Goal: Transaction & Acquisition: Purchase product/service

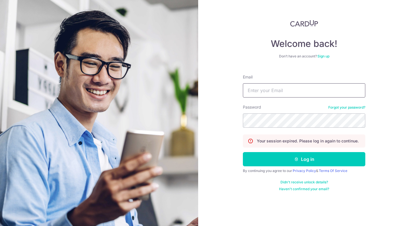
type input "dcooblal@gmail.com"
click at [304, 159] on button "Log in" at bounding box center [304, 159] width 122 height 14
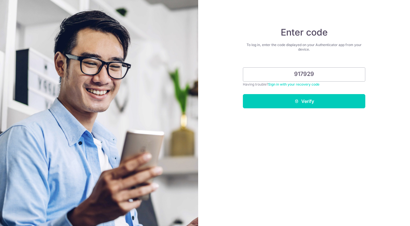
type input "917929"
click at [304, 101] on button "Verify" at bounding box center [304, 101] width 122 height 14
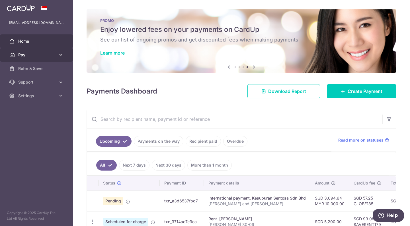
click at [60, 58] on icon at bounding box center [61, 55] width 6 height 6
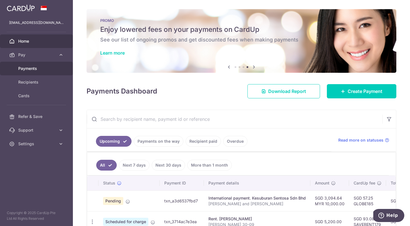
click at [38, 69] on span "Payments" at bounding box center [37, 69] width 38 height 6
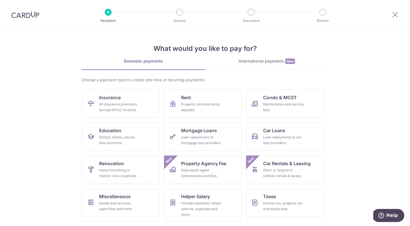
click at [262, 63] on div "International payments New" at bounding box center [267, 61] width 124 height 6
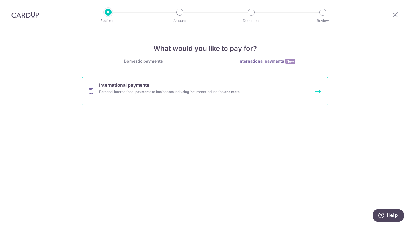
click at [184, 89] on link "International payments Personal international payments to businesses including …" at bounding box center [205, 91] width 246 height 28
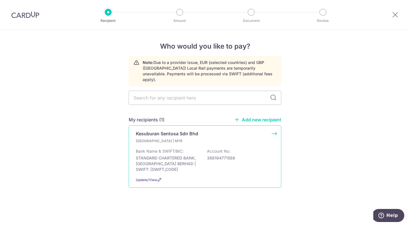
click at [275, 126] on div "Kesuburan Sentosa Sdn Bhd Malaysia | MYR Bank Name & SWIFT/BIC: STANDARD CHARTE…" at bounding box center [205, 157] width 153 height 62
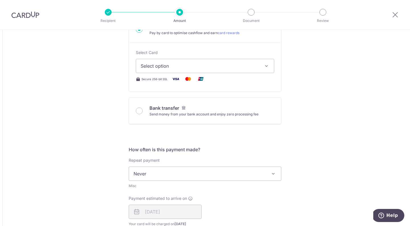
scroll to position [160, 0]
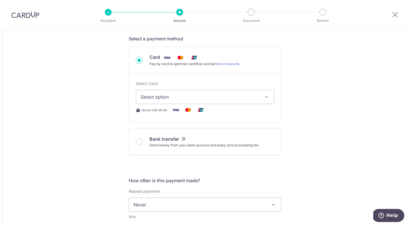
click at [222, 102] on button "Select option" at bounding box center [205, 97] width 138 height 14
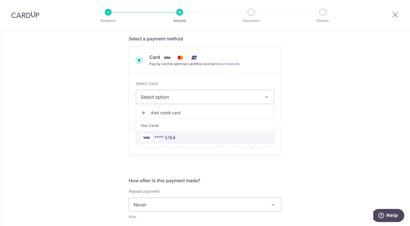
click at [175, 134] on link "**** 5164" at bounding box center [205, 138] width 138 height 14
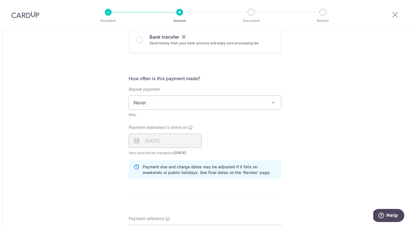
scroll to position [266, 0]
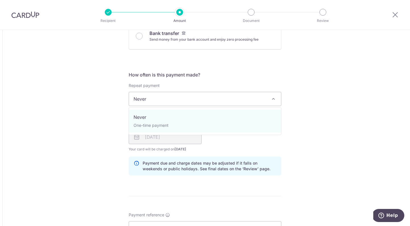
click at [181, 97] on span "Never" at bounding box center [205, 99] width 152 height 14
click at [51, 114] on div "Tell us more about your payment Amount due to recipient MYR 1,000.00 1000 1 MYR…" at bounding box center [205, 100] width 410 height 672
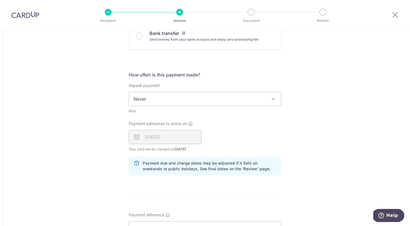
click at [151, 94] on span "Never" at bounding box center [205, 99] width 152 height 14
click at [148, 141] on div "18/09/2025" at bounding box center [165, 137] width 73 height 14
click at [134, 135] on icon at bounding box center [136, 137] width 7 height 7
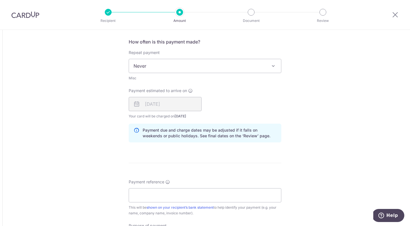
scroll to position [308, 0]
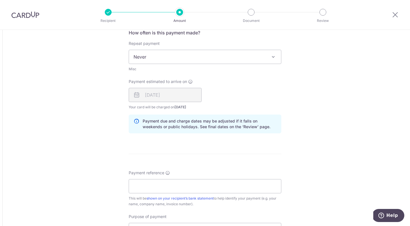
click at [169, 60] on span "Never" at bounding box center [205, 57] width 152 height 14
click at [318, 83] on div "Tell us more about your payment Amount due to recipient MYR 1,000.00 1000 1 MYR…" at bounding box center [205, 57] width 410 height 672
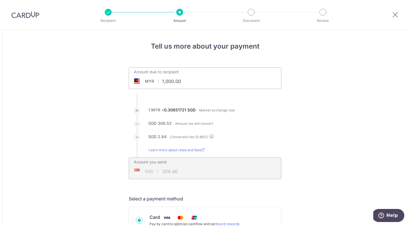
scroll to position [0, 0]
drag, startPoint x: 182, startPoint y: 81, endPoint x: 153, endPoint y: 83, distance: 28.5
click at [153, 83] on div "MYR 1,000.00 1000" at bounding box center [173, 81] width 88 height 13
type input "32,000.00"
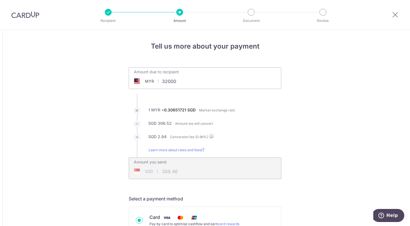
type input "9,902.88"
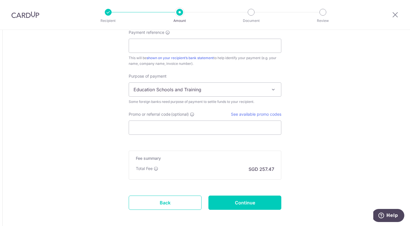
scroll to position [449, 0]
click at [158, 126] on input "Promo or referral code (optional)" at bounding box center [205, 128] width 153 height 14
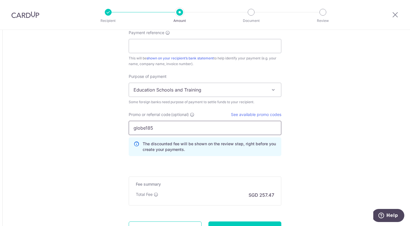
type input "globe185"
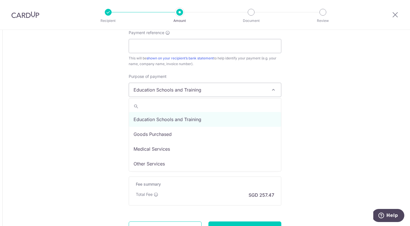
click at [160, 93] on span "Education Schools and Training" at bounding box center [205, 90] width 152 height 14
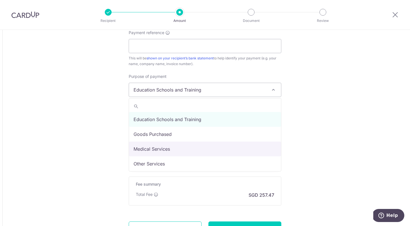
select select "Medical Services"
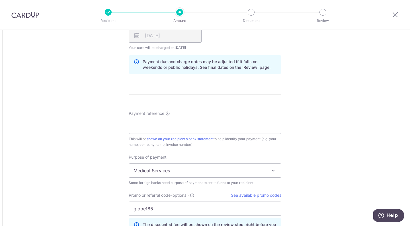
scroll to position [368, 0]
click at [145, 125] on input "Payment reference" at bounding box center [205, 127] width 153 height 14
type input "Yinji Zhao and Devesh Cooblal"
click at [76, 127] on div "Tell us more about your payment Amount due to recipient MYR 32,000.00 32000 1 M…" at bounding box center [205, 11] width 410 height 698
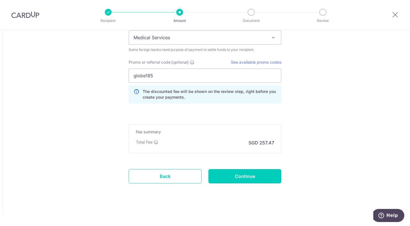
scroll to position [501, 0]
click at [236, 177] on input "Continue" at bounding box center [244, 176] width 73 height 14
type input "Create Schedule"
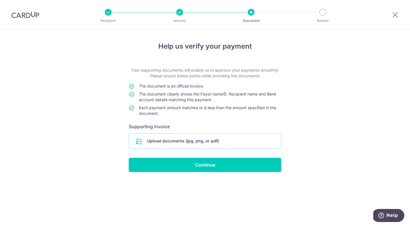
click at [188, 145] on input "file" at bounding box center [205, 141] width 152 height 15
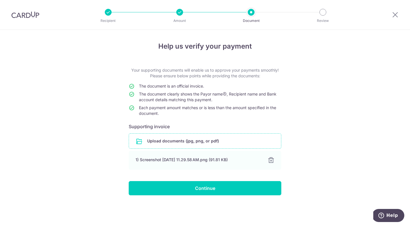
click at [227, 176] on form "Your supporting documents will enable us to approve your payments smoothly! Ple…" at bounding box center [205, 131] width 153 height 128
click at [220, 204] on div "Help us verify your payment Your supporting documents will enable us to approve…" at bounding box center [205, 128] width 410 height 197
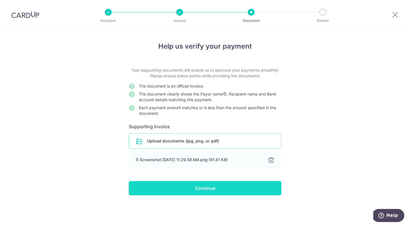
click at [223, 195] on input "Continue" at bounding box center [205, 188] width 153 height 14
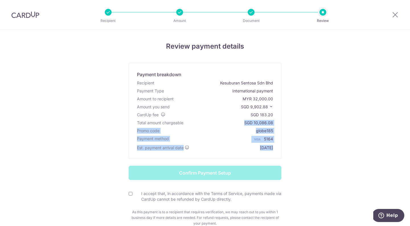
drag, startPoint x: 210, startPoint y: 173, endPoint x: 209, endPoint y: 122, distance: 51.0
click at [209, 122] on div "Review payment details Payment breakdown Recipient Kesuburan Sentosa Sdn Bhd Pa…" at bounding box center [204, 141] width 333 height 200
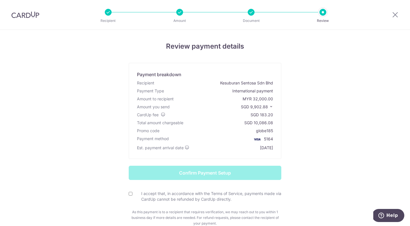
click at [209, 122] on div "Total amount chargeable SGD 10,086.08" at bounding box center [205, 123] width 138 height 8
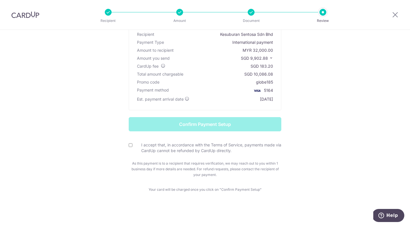
scroll to position [49, 0]
click at [201, 126] on form "Confirm Payment Setup I accept that, in accordance with the Terms of Service, p…" at bounding box center [204, 147] width 333 height 61
